Goal: Transaction & Acquisition: Purchase product/service

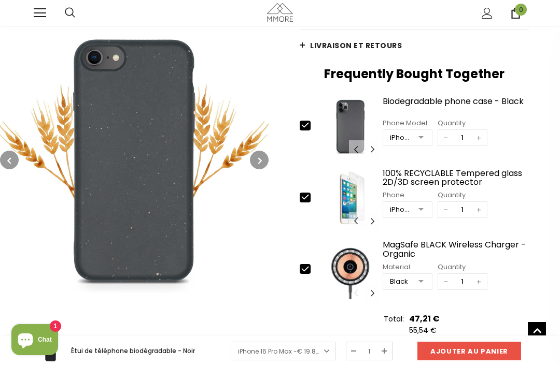
scroll to position [252, 0]
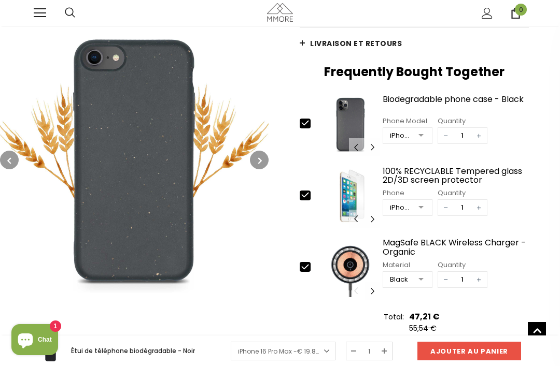
click at [419, 139] on div at bounding box center [421, 137] width 21 height 16
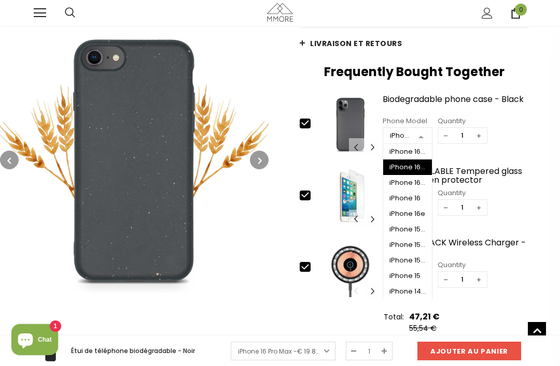
click at [418, 169] on div "iPhone 16 Plus" at bounding box center [407, 167] width 36 height 8
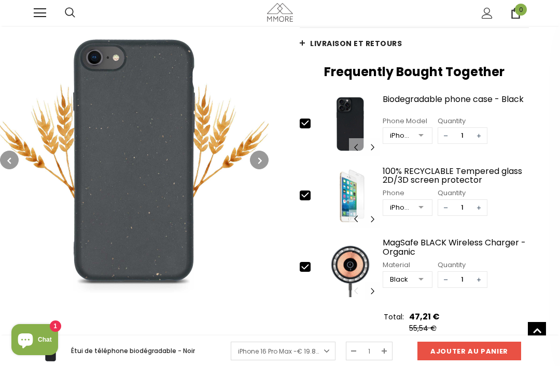
click at [418, 136] on div at bounding box center [421, 137] width 21 height 16
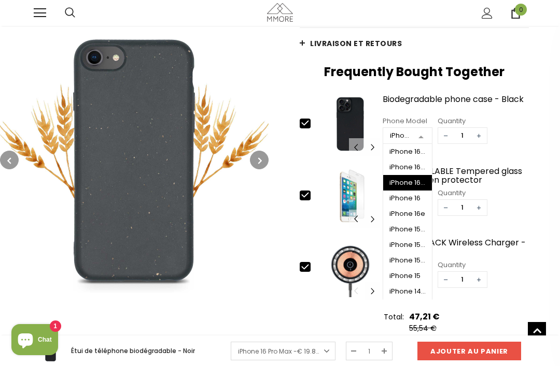
click at [422, 187] on div "iPhone 16 Pro" at bounding box center [407, 183] width 36 height 8
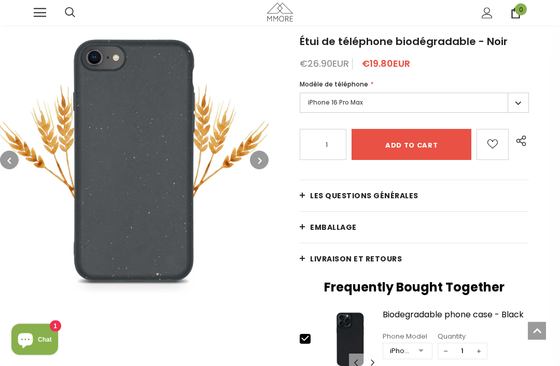
scroll to position [0, 0]
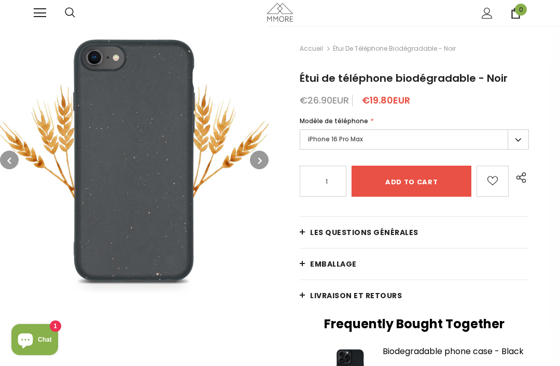
click at [259, 167] on button "button" at bounding box center [259, 160] width 19 height 19
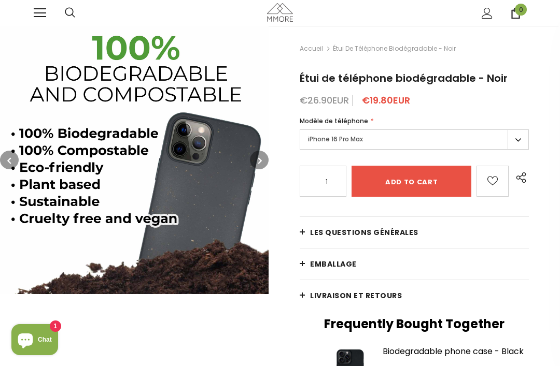
click at [262, 160] on icon "button" at bounding box center [260, 161] width 4 height 10
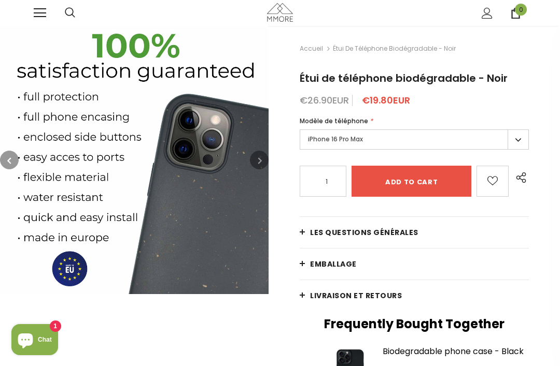
click at [264, 156] on button "button" at bounding box center [259, 160] width 19 height 19
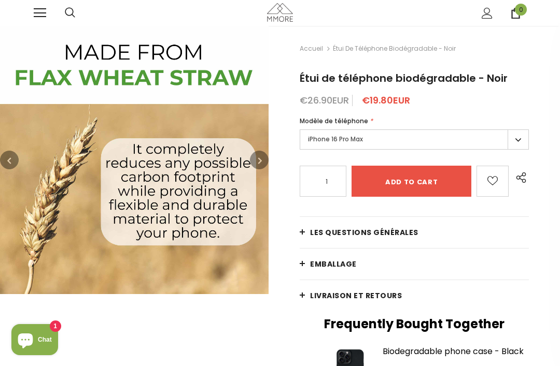
click at [409, 53] on span "Étui de téléphone biodégradable - Noir" at bounding box center [394, 49] width 123 height 12
click at [411, 48] on span "Étui de téléphone biodégradable - Noir" at bounding box center [394, 49] width 123 height 12
click at [305, 54] on link "Accueil" at bounding box center [311, 49] width 23 height 12
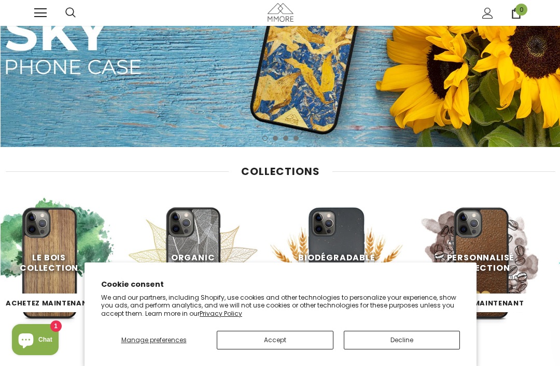
scroll to position [97, 0]
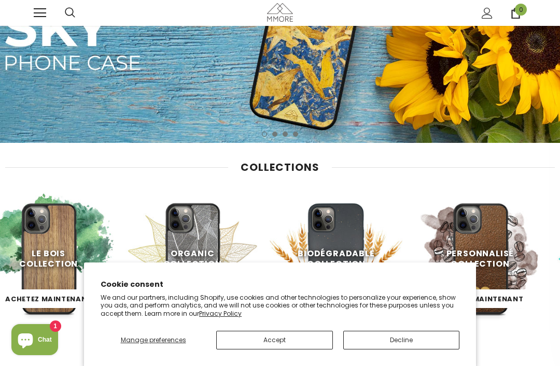
click at [292, 350] on button "Accept" at bounding box center [274, 340] width 117 height 19
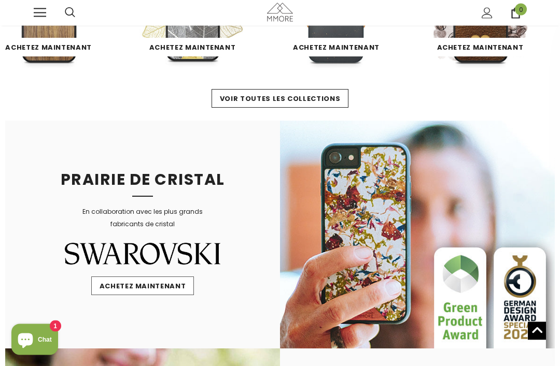
scroll to position [349, 0]
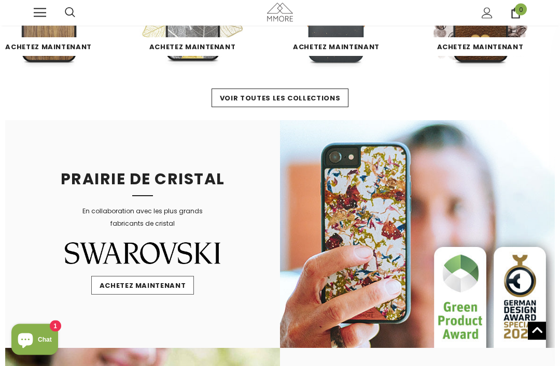
click at [344, 102] on link "voir toutes les collections" at bounding box center [279, 98] width 137 height 19
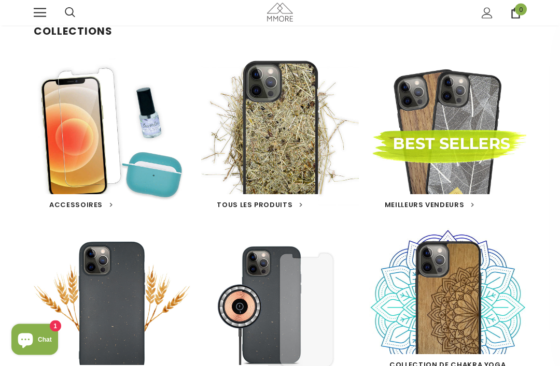
scroll to position [30, 0]
click at [283, 205] on span "Tous les produits" at bounding box center [255, 205] width 76 height 10
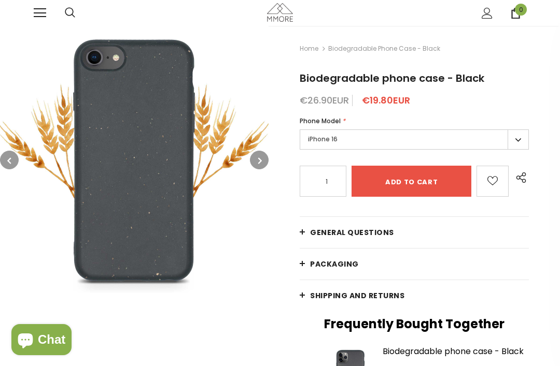
click at [333, 266] on span "PACKAGING" at bounding box center [334, 264] width 49 height 10
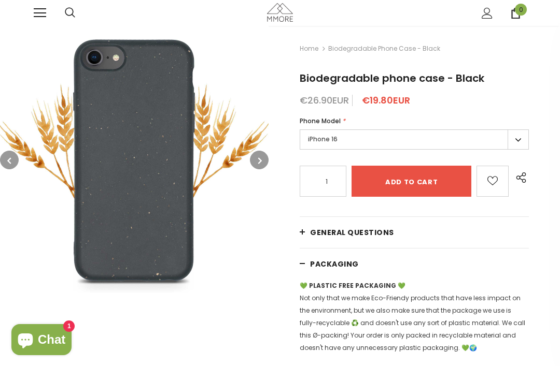
click at [342, 266] on span "PACKAGING" at bounding box center [334, 264] width 49 height 10
